Goal: Find specific page/section: Find specific page/section

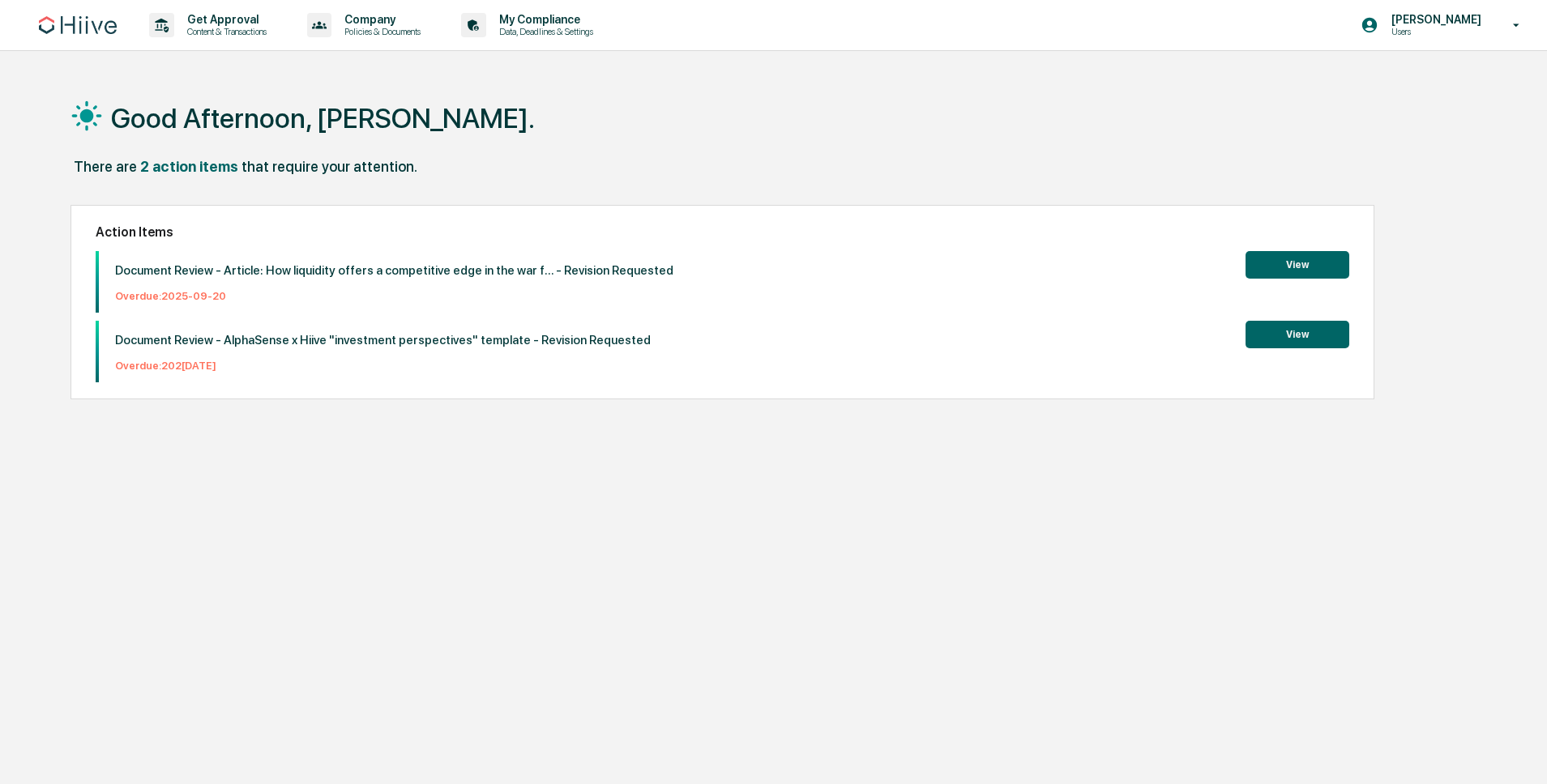
click at [80, 28] on img at bounding box center [77, 25] width 78 height 17
click at [214, 40] on div "Get Approval Content & Transactions" at bounding box center [213, 25] width 142 height 50
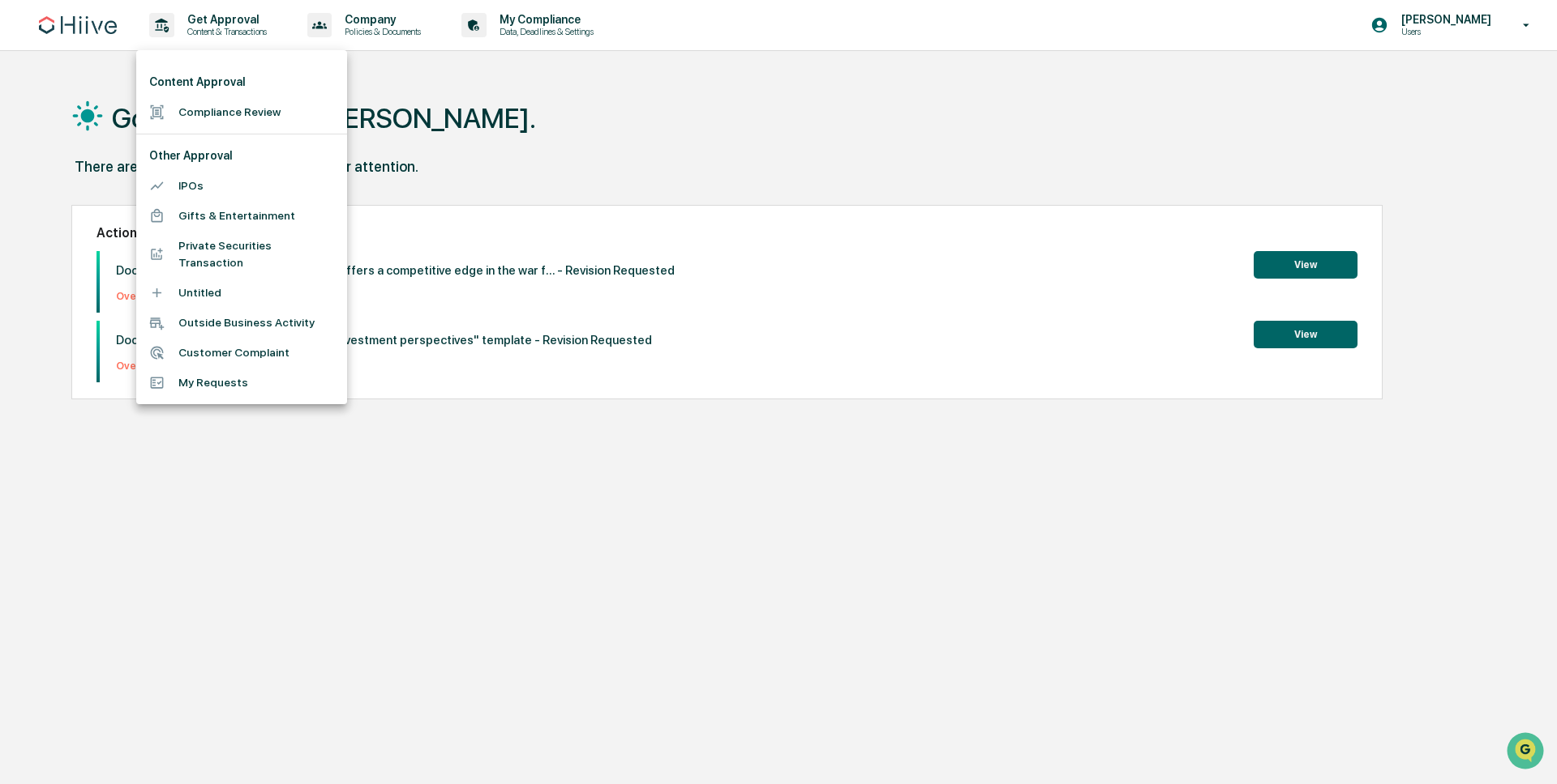
click at [215, 116] on li "Compliance Review" at bounding box center [242, 112] width 211 height 30
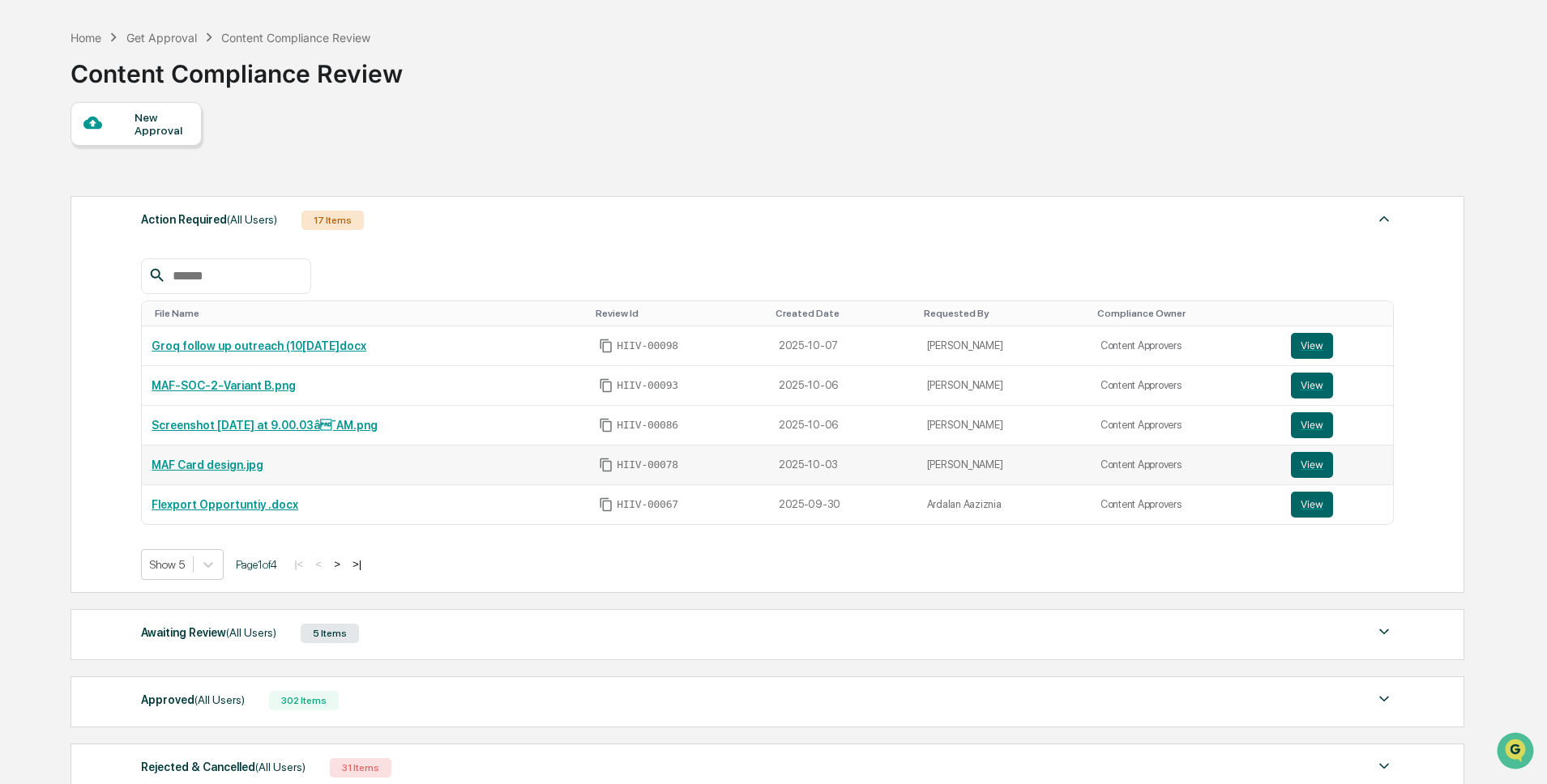
scroll to position [214, 0]
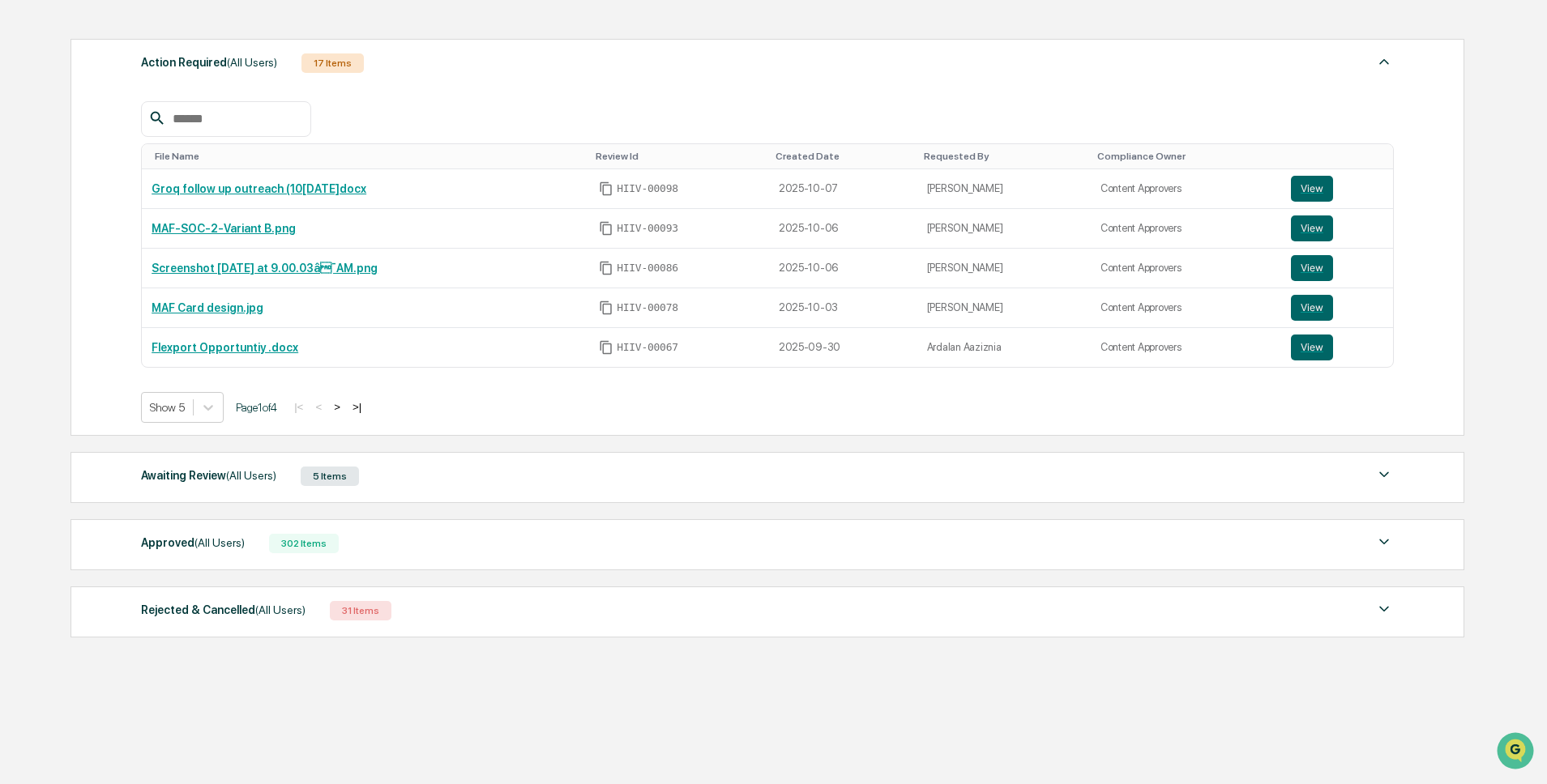
click at [521, 472] on div "Awaiting Review (All Users) 5 Items" at bounding box center [768, 476] width 1253 height 23
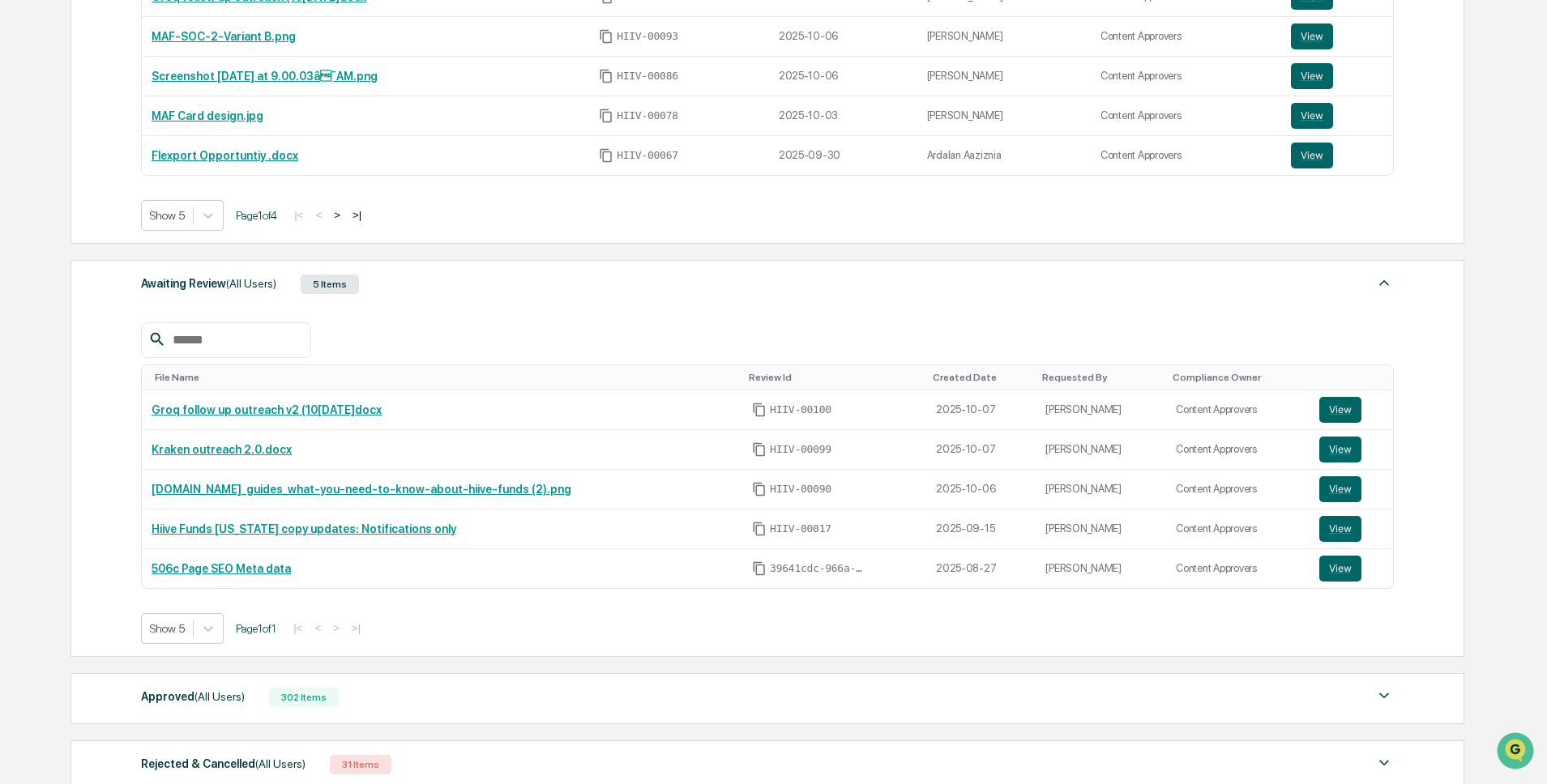
scroll to position [560, 0]
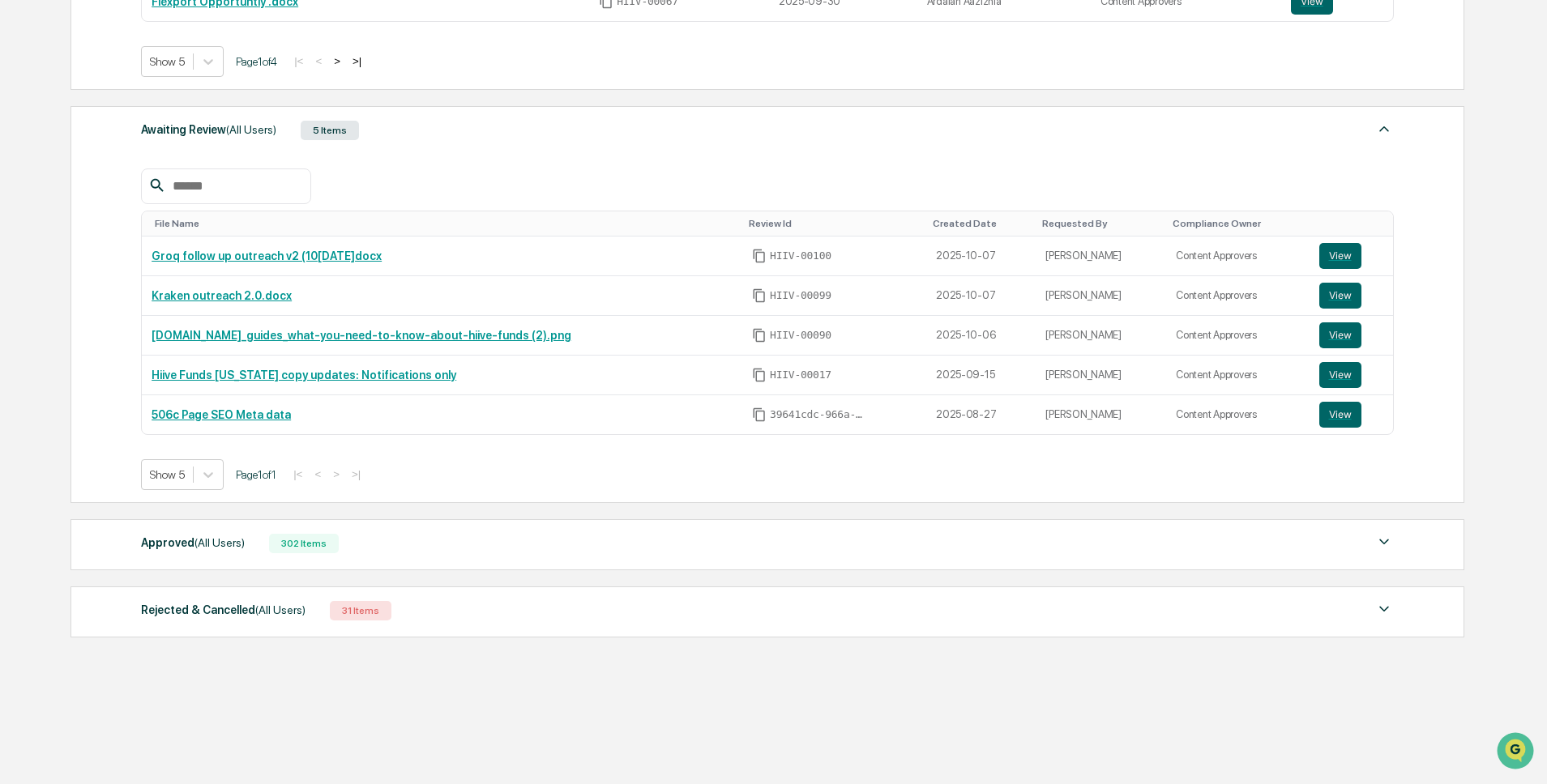
click at [544, 564] on div "Approved (All Users) 302 Items File Name Review Id Created Date Requested By Co…" at bounding box center [768, 545] width 1394 height 51
click at [550, 546] on div "Approved (All Users) 302 Items" at bounding box center [768, 543] width 1253 height 23
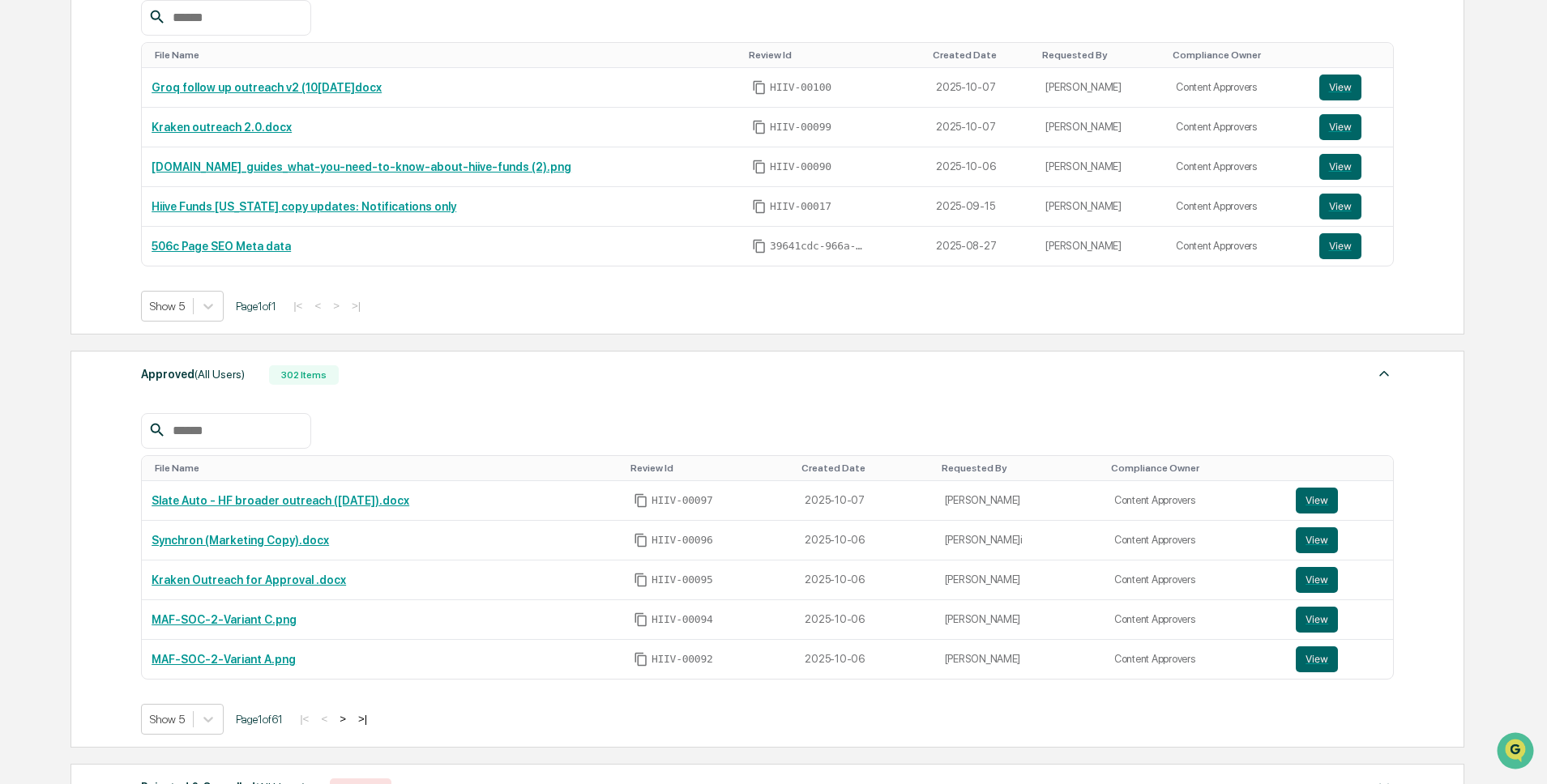
scroll to position [738, 0]
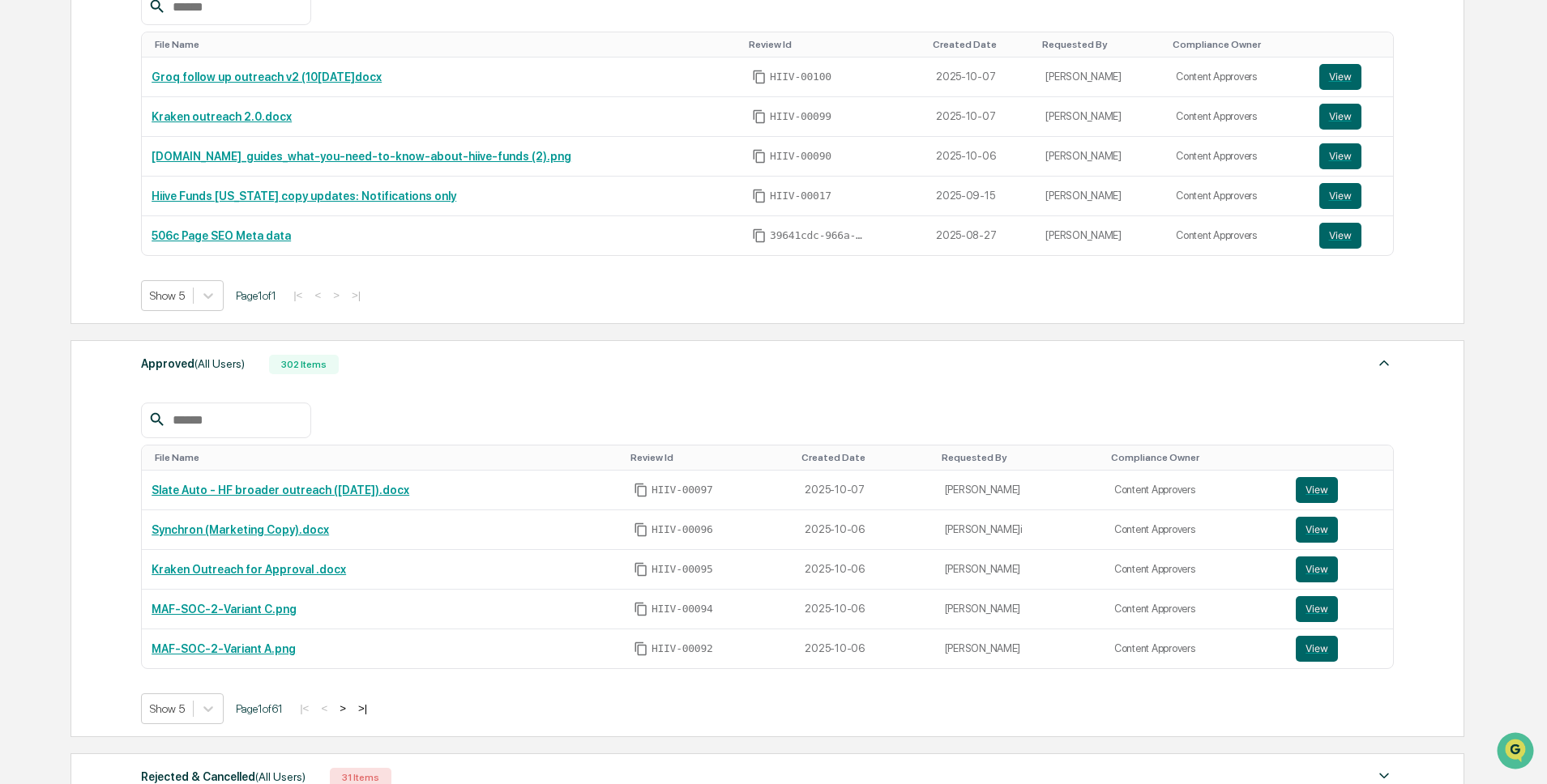
click at [351, 713] on button ">" at bounding box center [343, 708] width 16 height 14
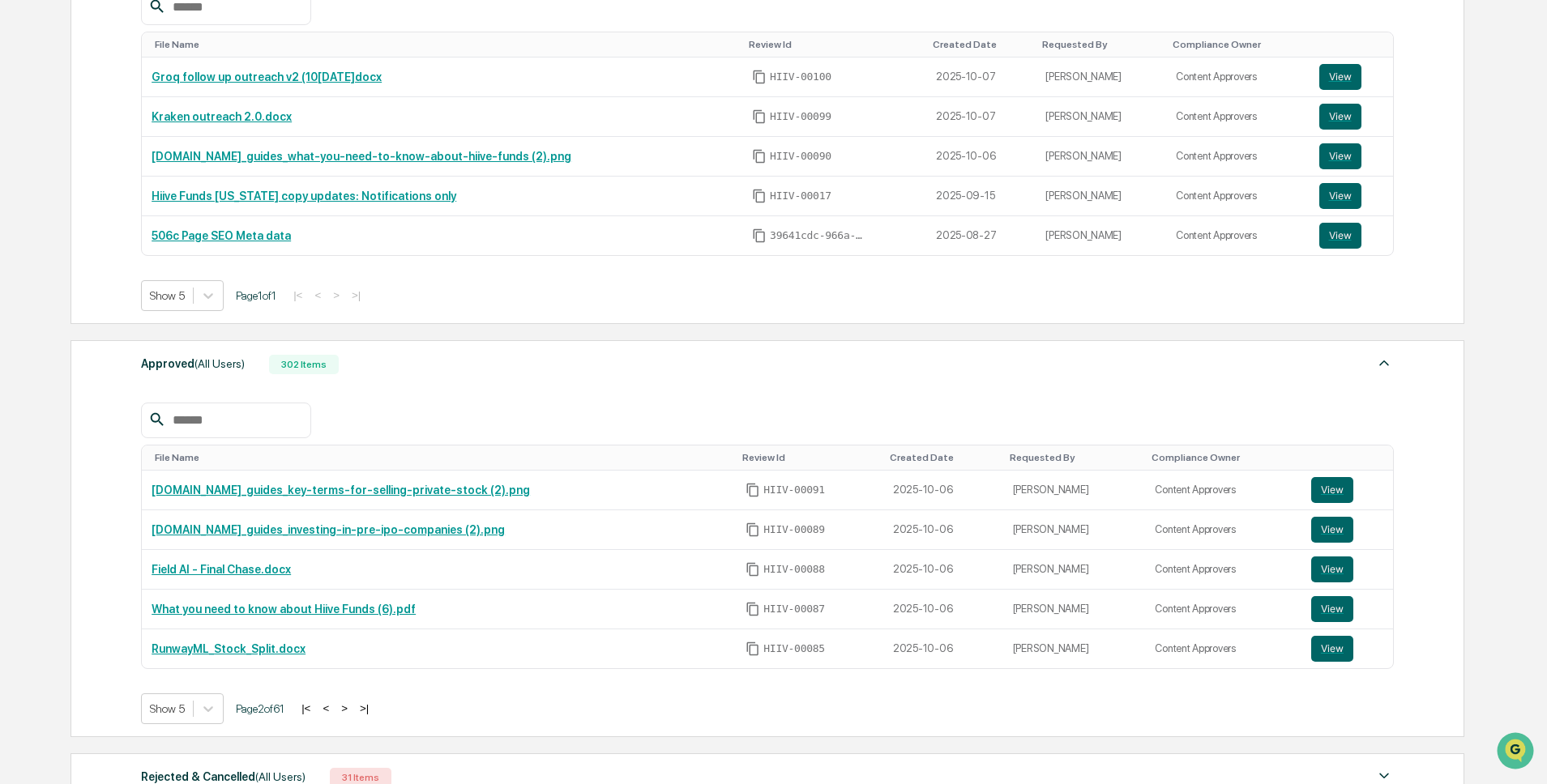
click at [353, 713] on button ">" at bounding box center [344, 708] width 16 height 14
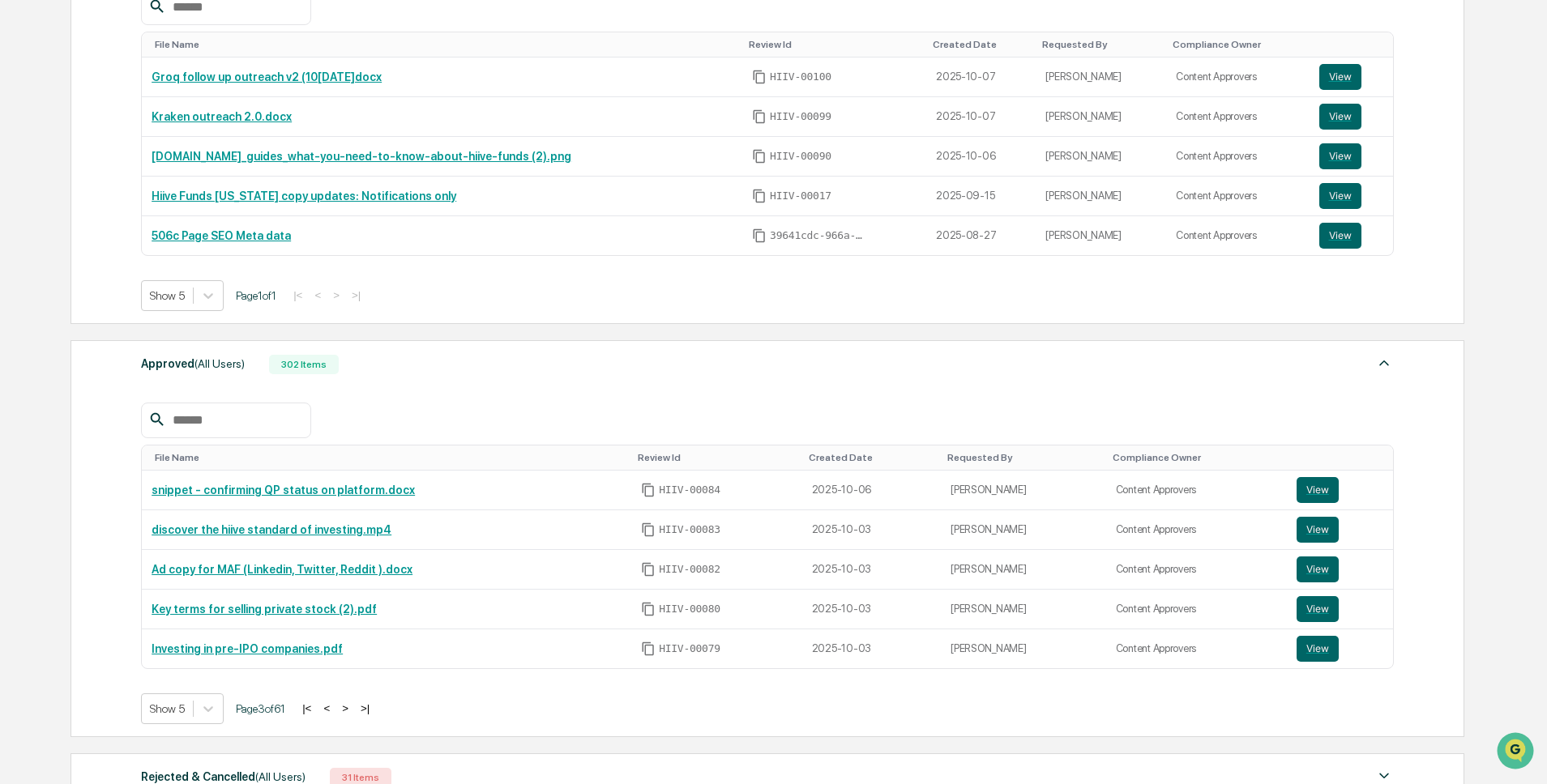
click at [354, 713] on button ">" at bounding box center [345, 708] width 16 height 14
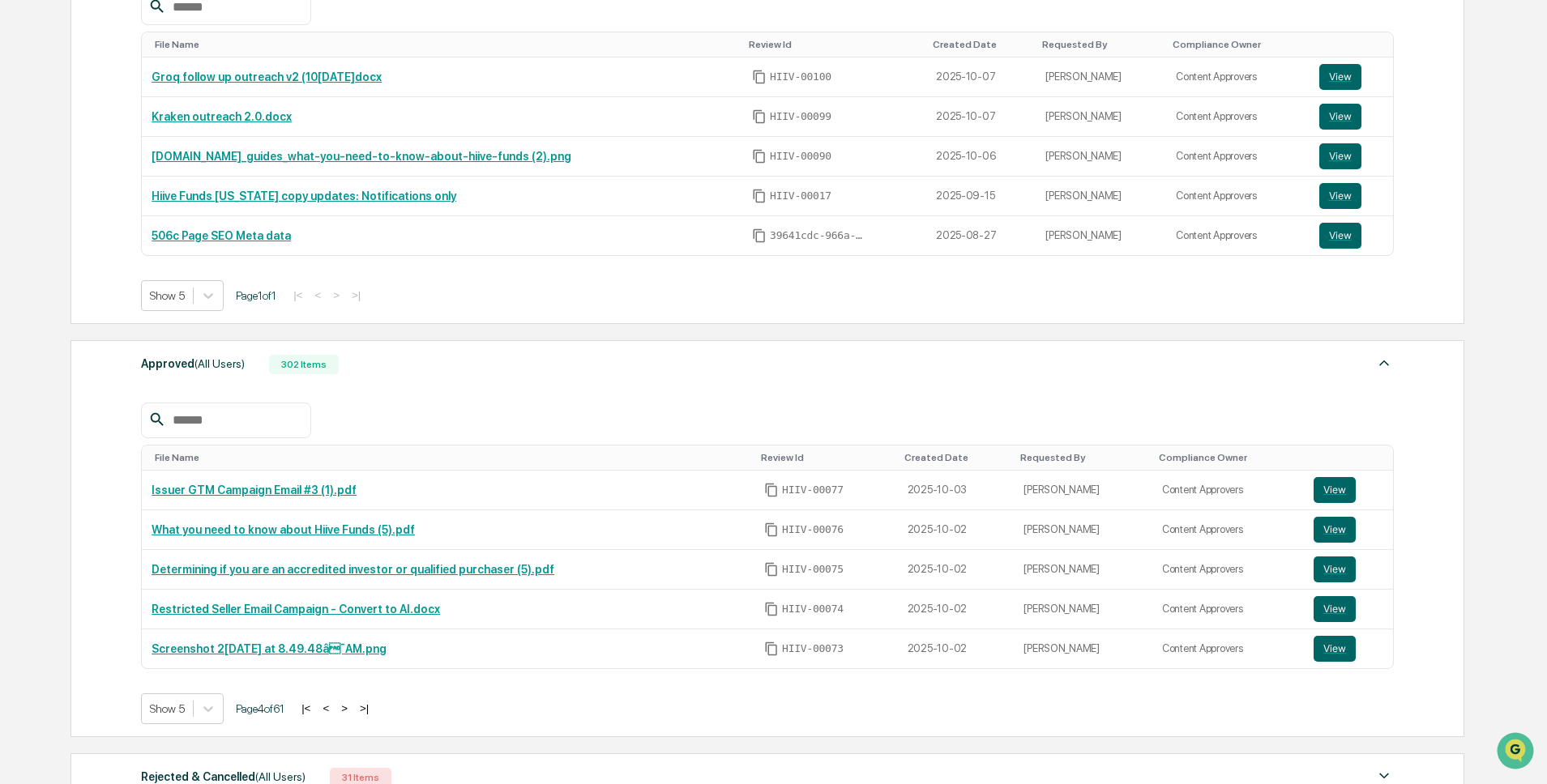
click at [353, 713] on button ">" at bounding box center [344, 708] width 16 height 14
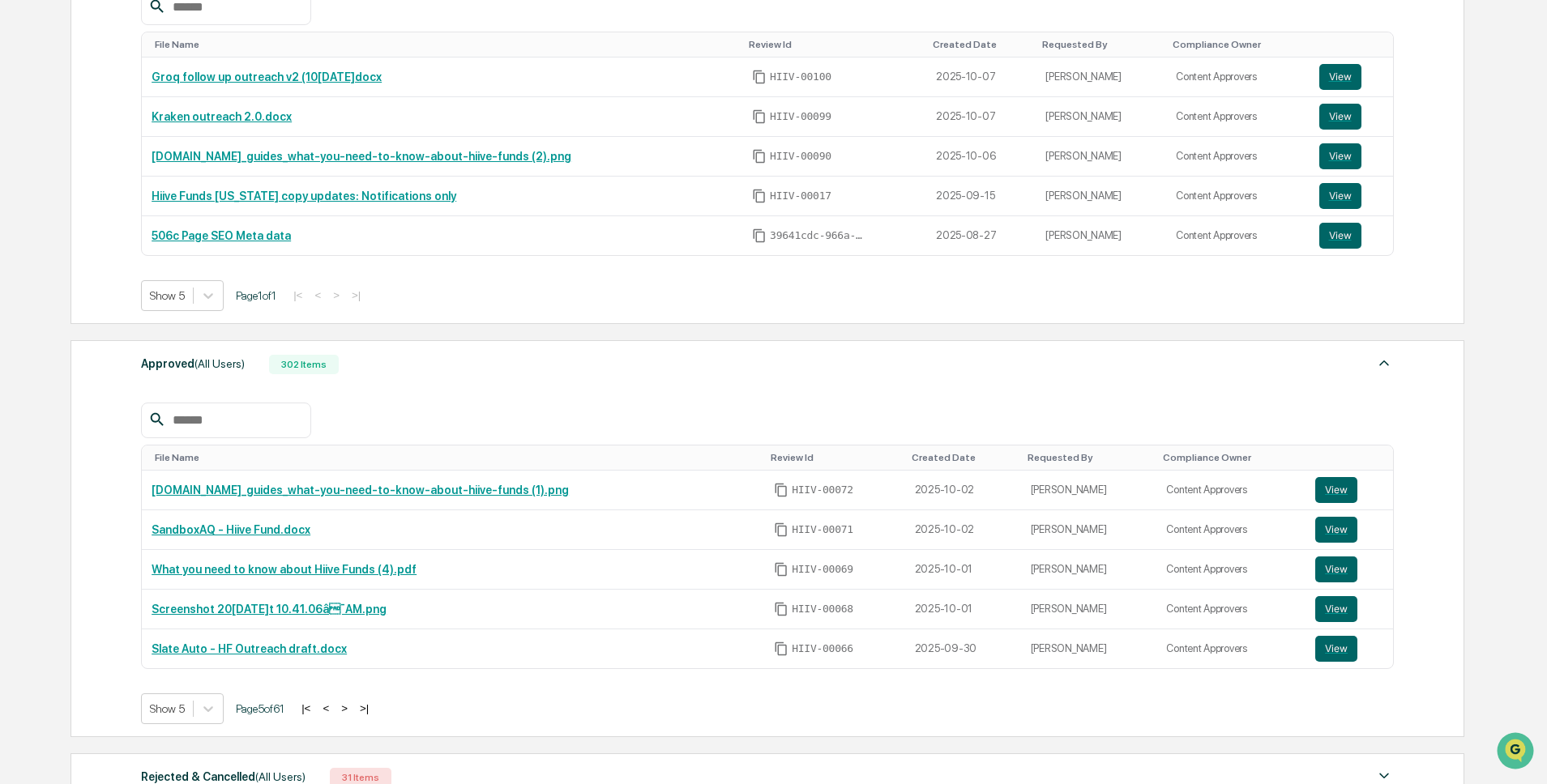
click at [315, 715] on button "|<" at bounding box center [306, 708] width 18 height 14
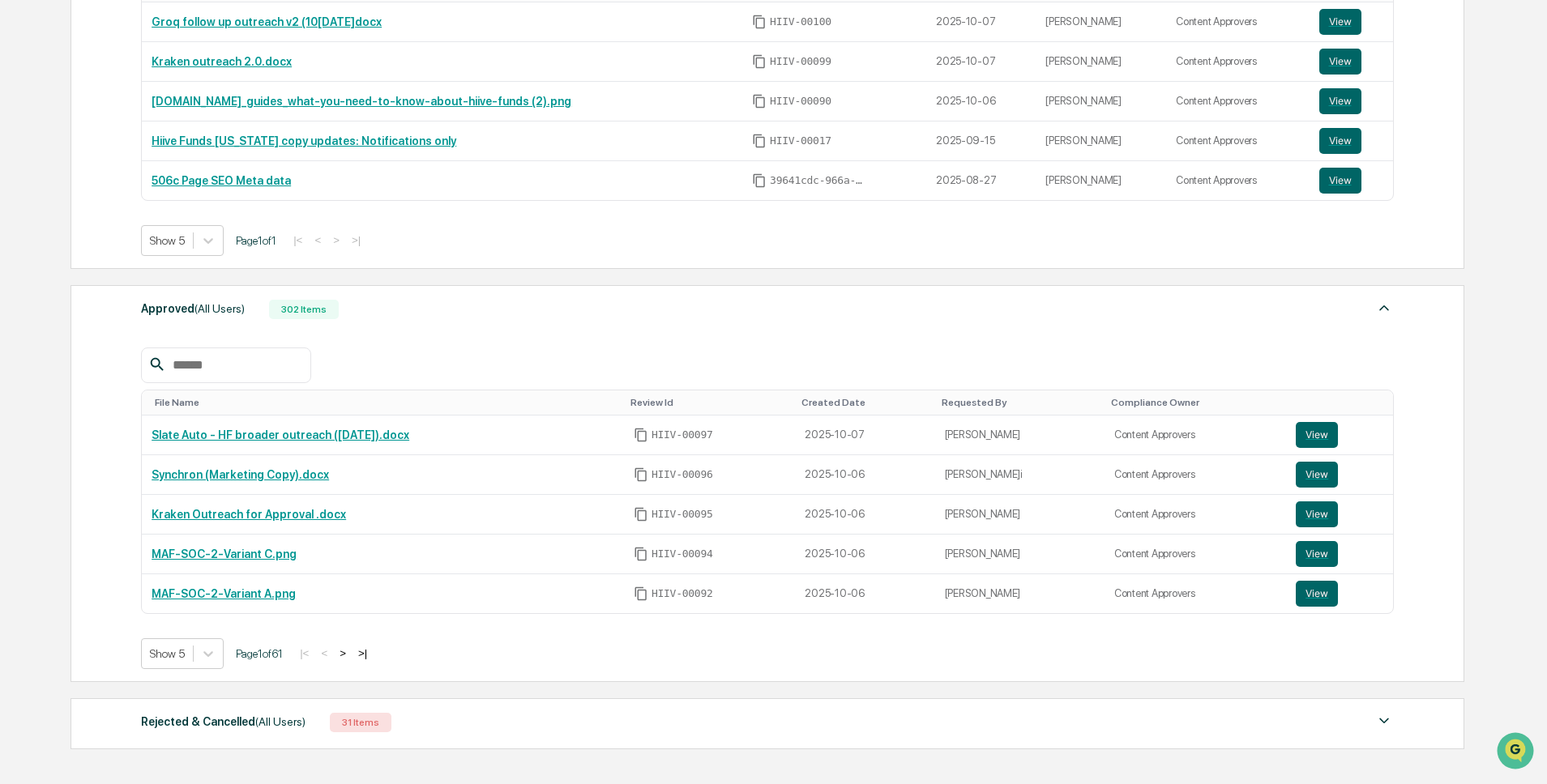
scroll to position [906, 0]
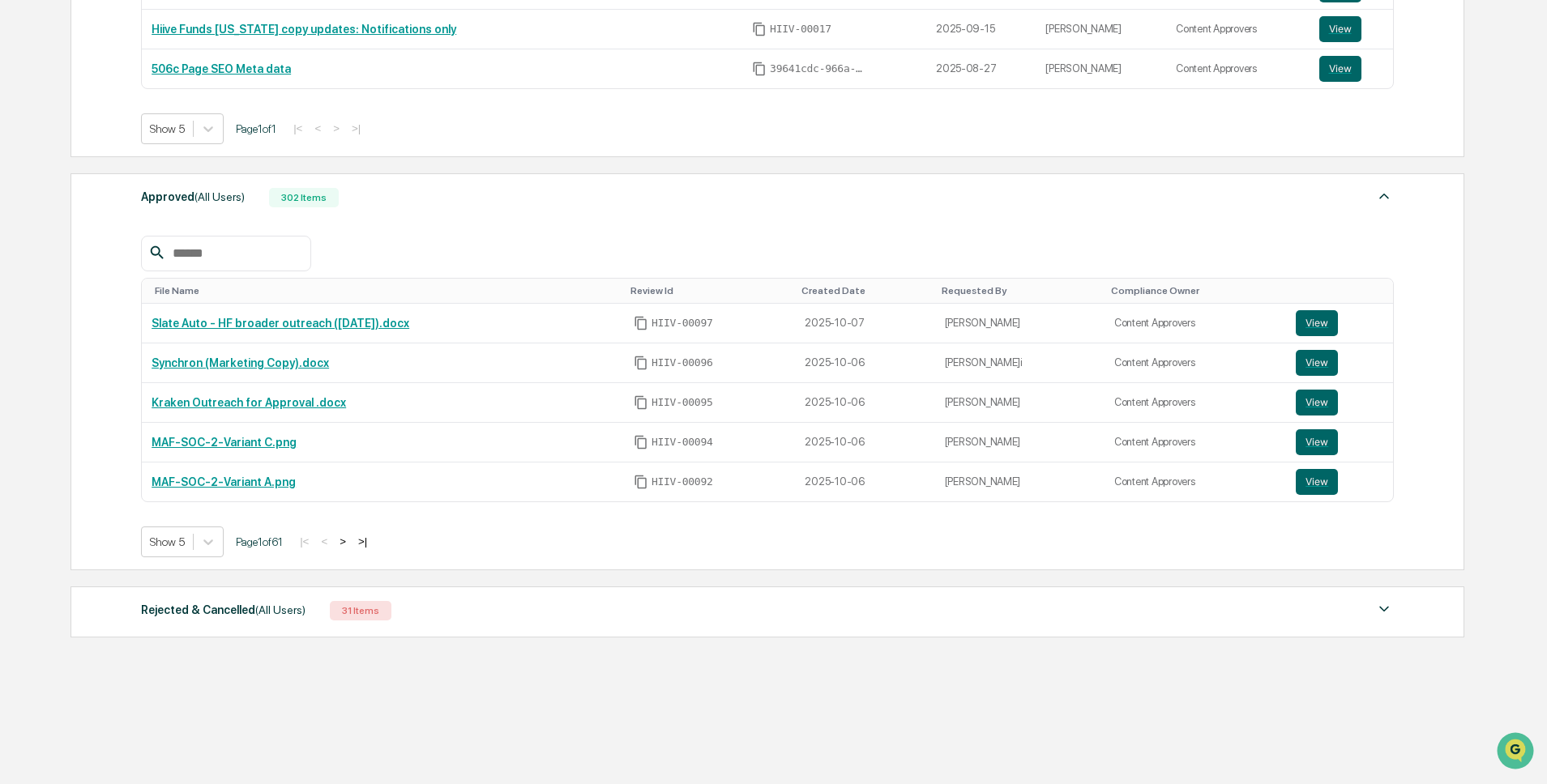
click at [423, 611] on div "Rejected & Cancelled (All Users) 31 Items" at bounding box center [768, 611] width 1253 height 23
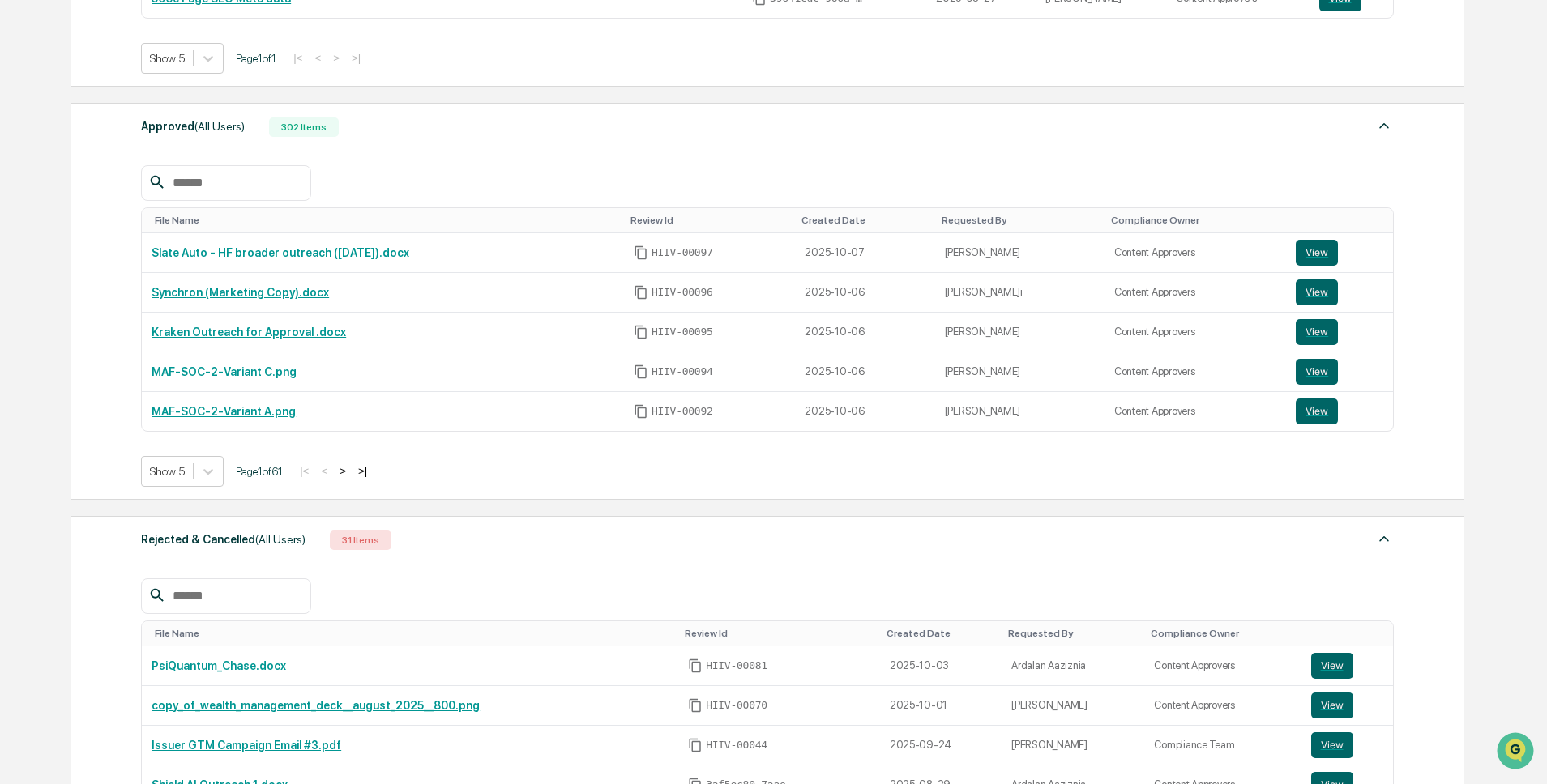
scroll to position [1169, 0]
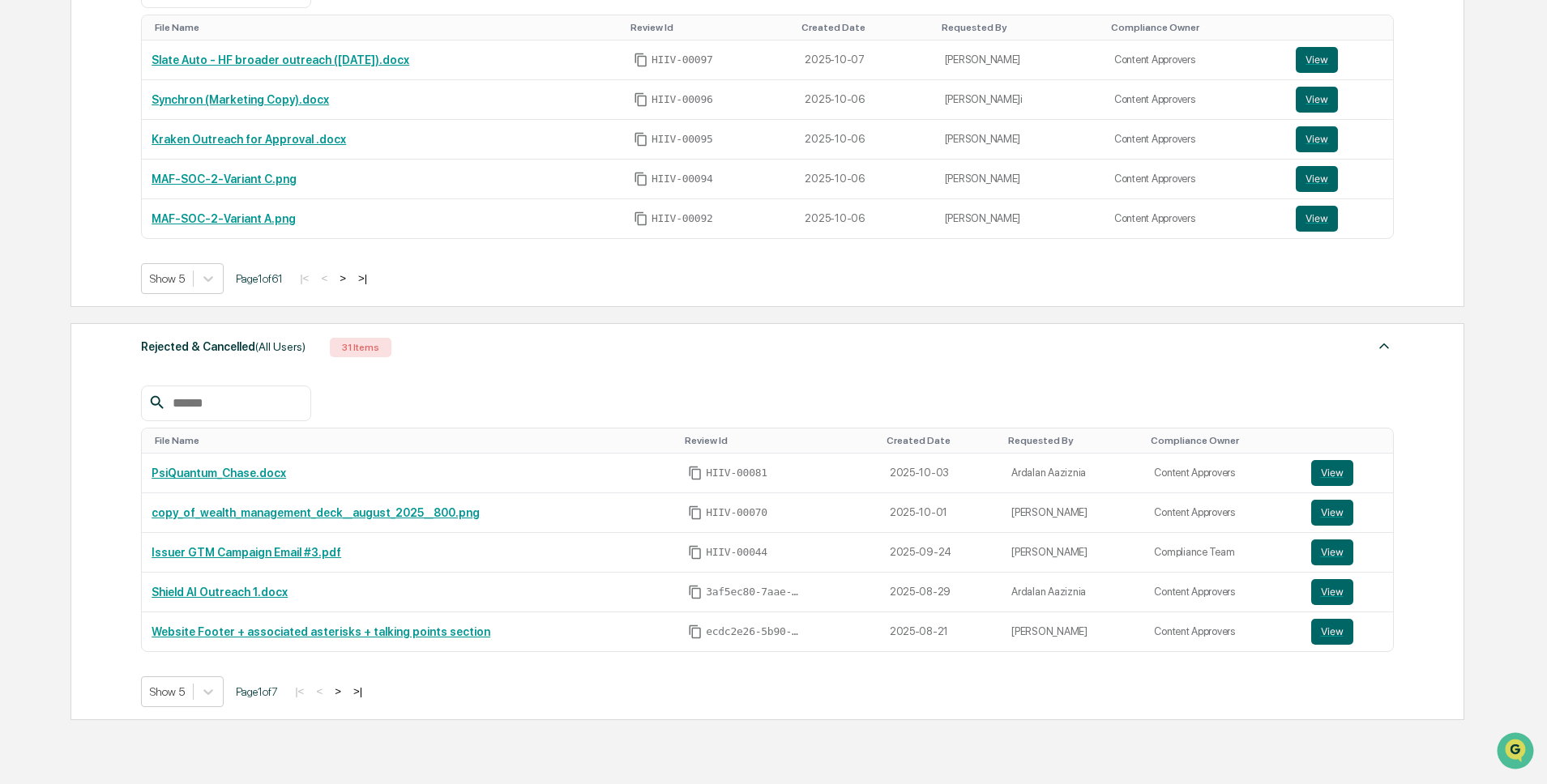
click at [346, 692] on button ">" at bounding box center [338, 691] width 16 height 14
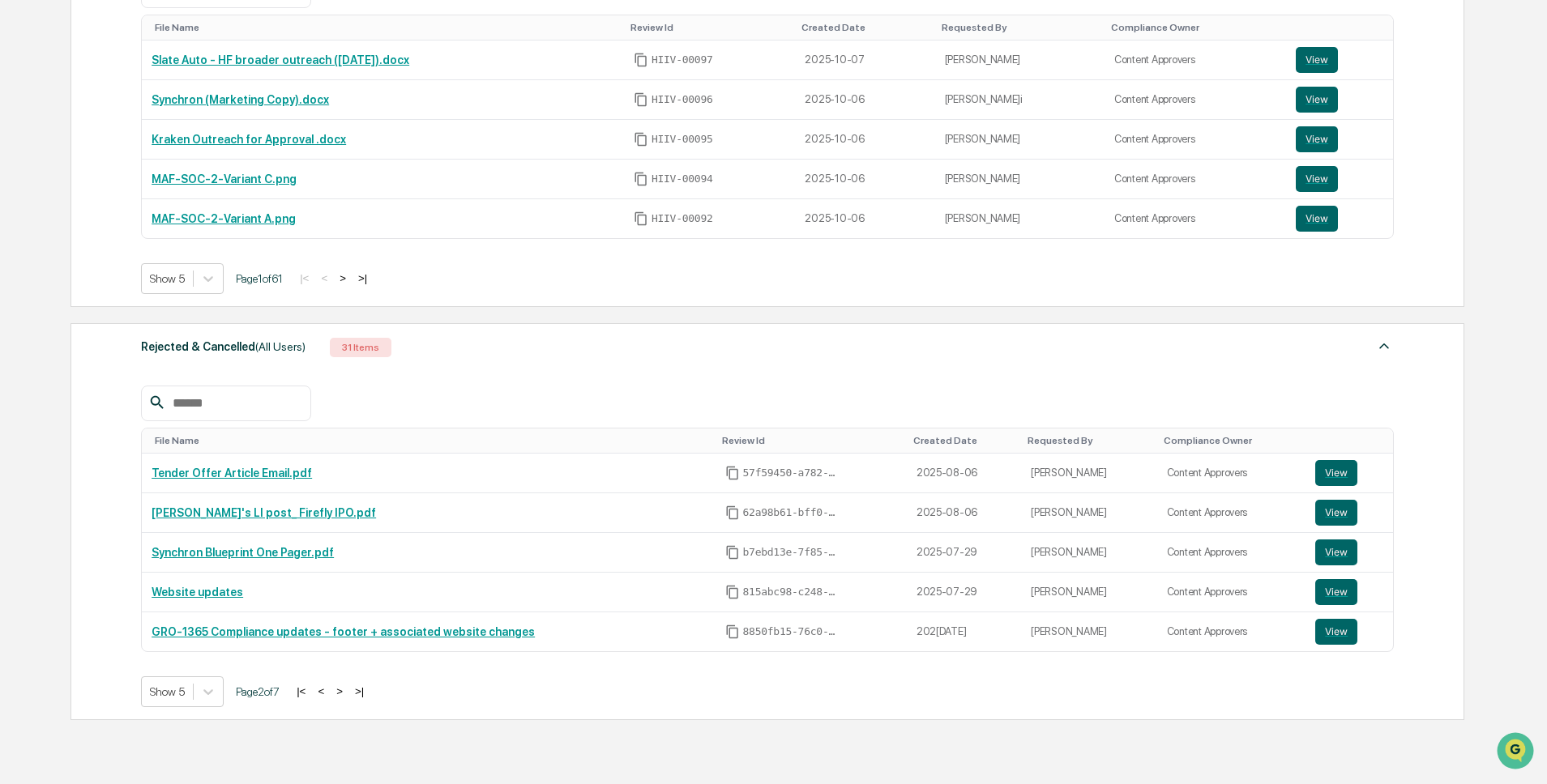
click at [348, 691] on button ">" at bounding box center [340, 691] width 16 height 14
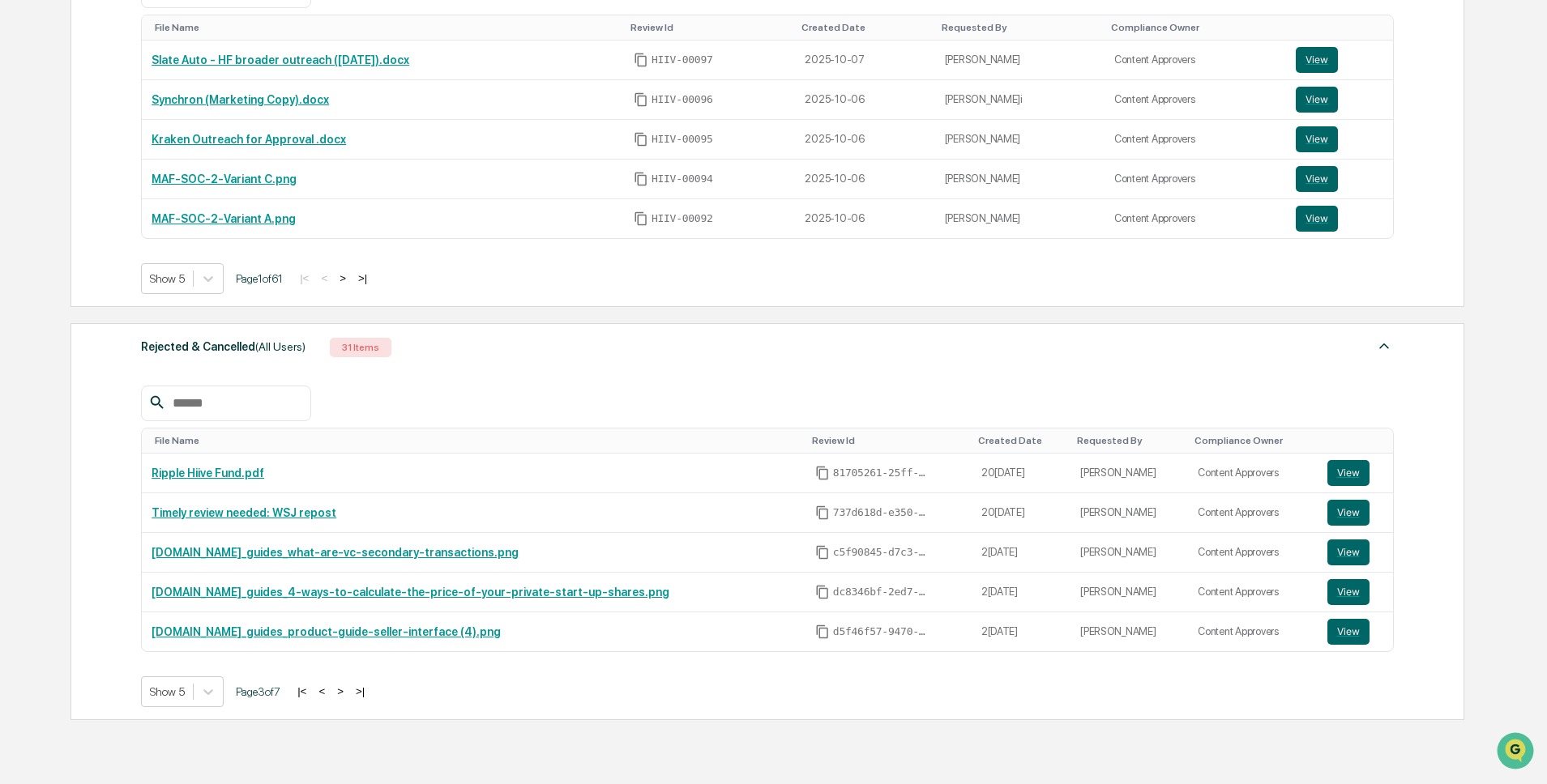
click at [348, 691] on button ">" at bounding box center [341, 691] width 16 height 14
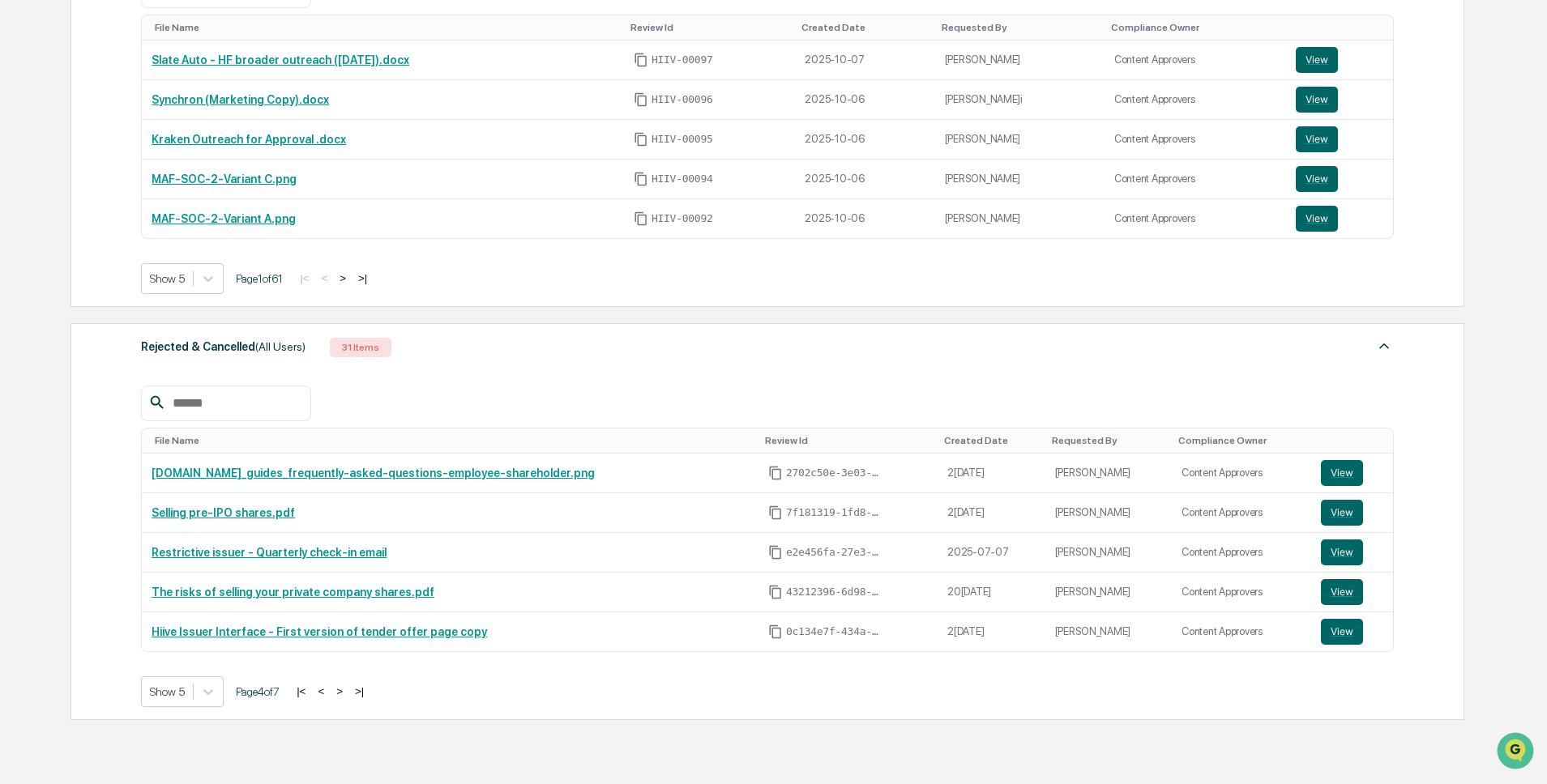
click at [348, 691] on button ">" at bounding box center [340, 691] width 16 height 14
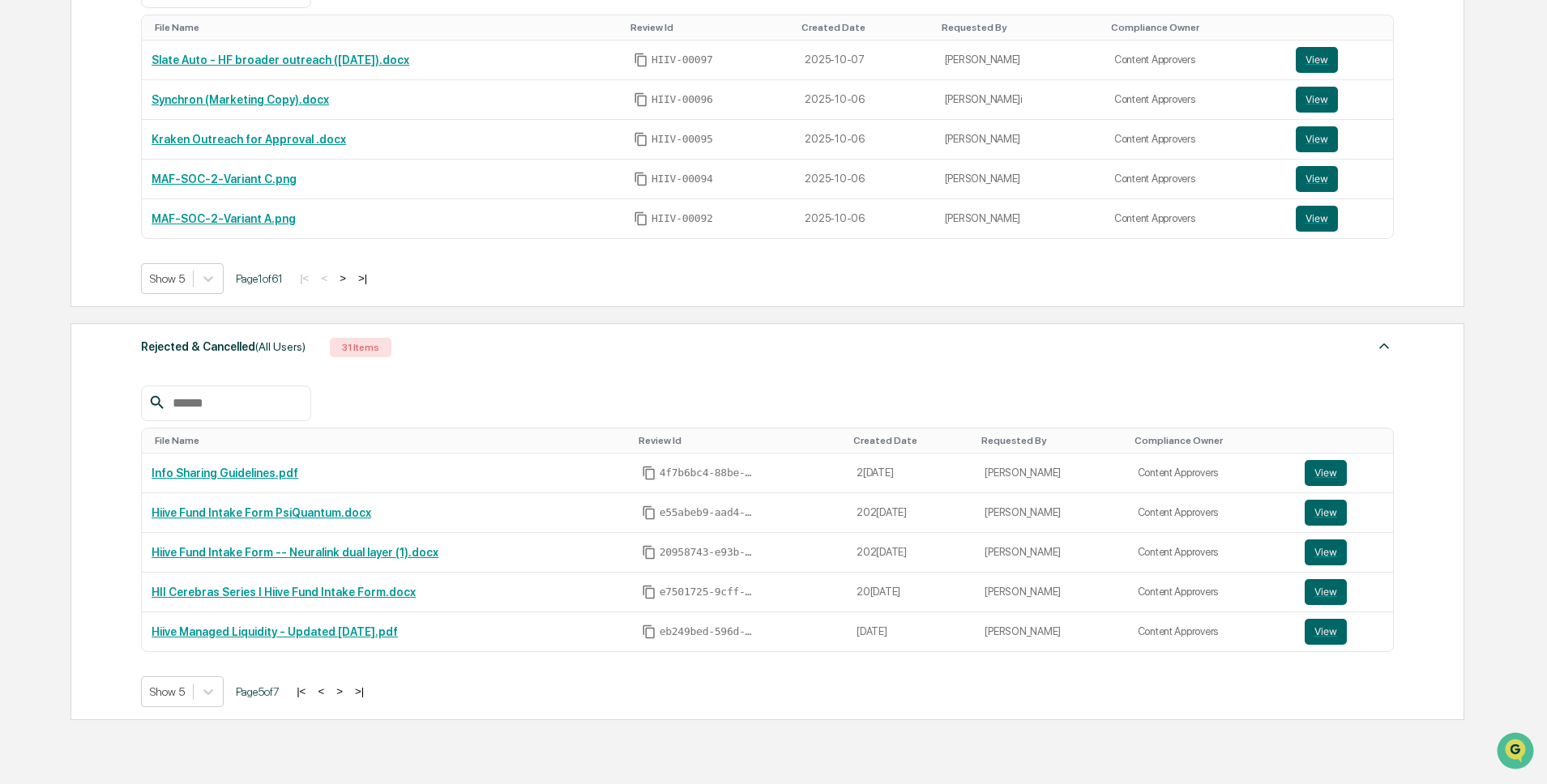
click at [310, 691] on button "|<" at bounding box center [300, 691] width 18 height 14
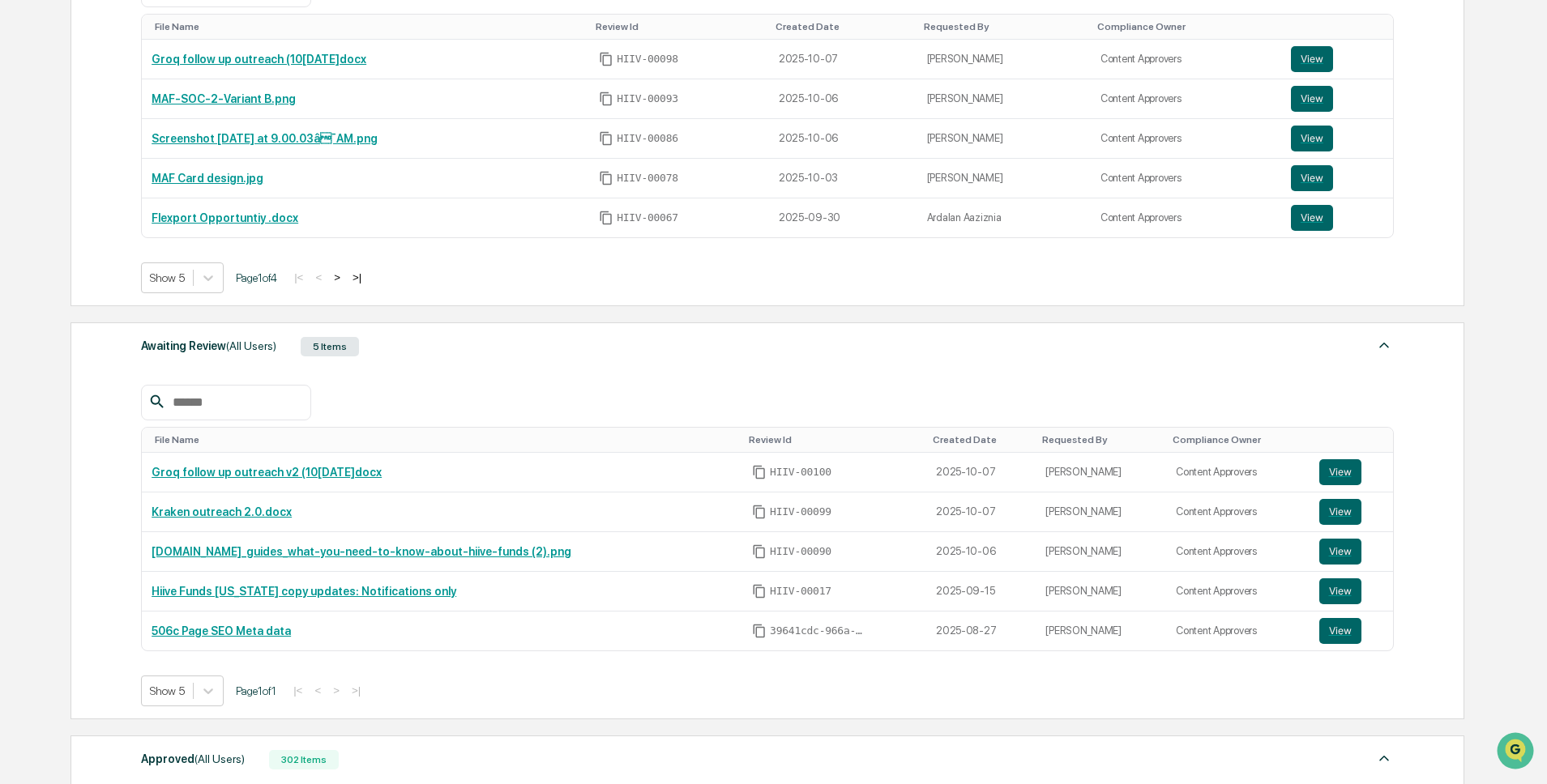
scroll to position [351, 0]
